Goal: Find specific page/section: Find specific page/section

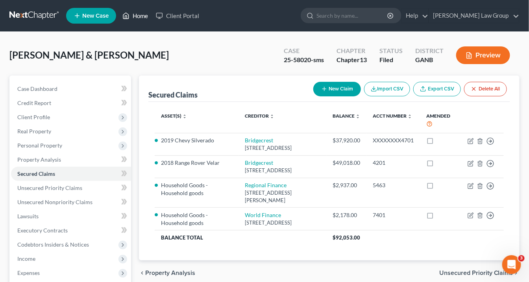
click at [148, 11] on link "Home" at bounding box center [135, 16] width 33 height 14
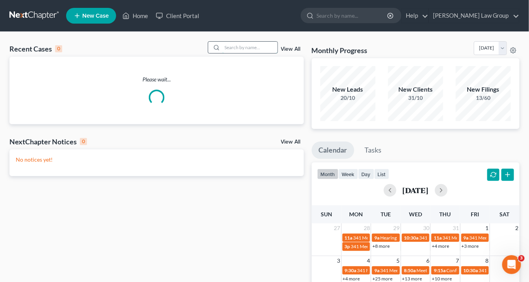
click at [232, 47] on input "search" at bounding box center [249, 47] width 55 height 11
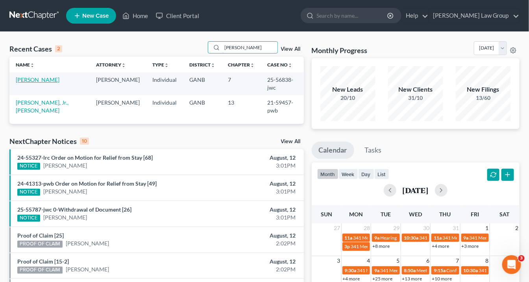
type input "[PERSON_NAME]"
click at [48, 78] on link "[PERSON_NAME]" at bounding box center [38, 79] width 44 height 7
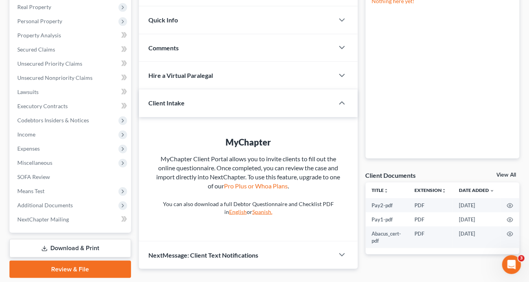
scroll to position [149, 0]
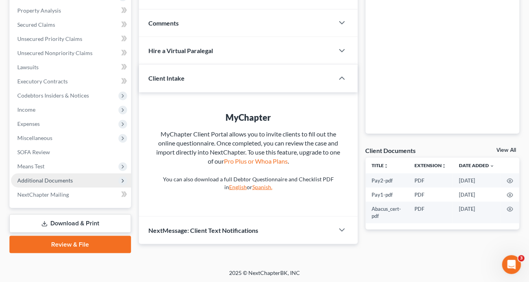
click at [62, 178] on span "Additional Documents" at bounding box center [45, 180] width 56 height 7
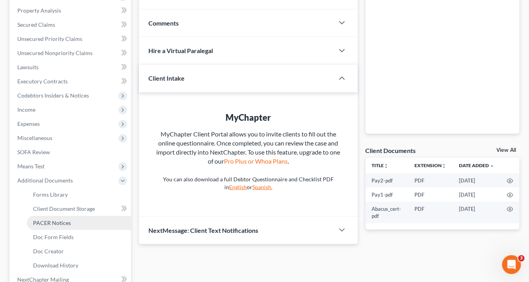
click at [68, 223] on span "PACER Notices" at bounding box center [52, 223] width 38 height 7
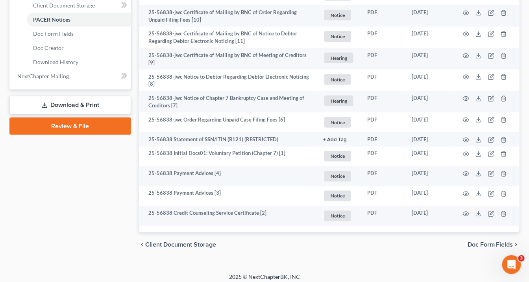
scroll to position [356, 0]
